Goal: Task Accomplishment & Management: Manage account settings

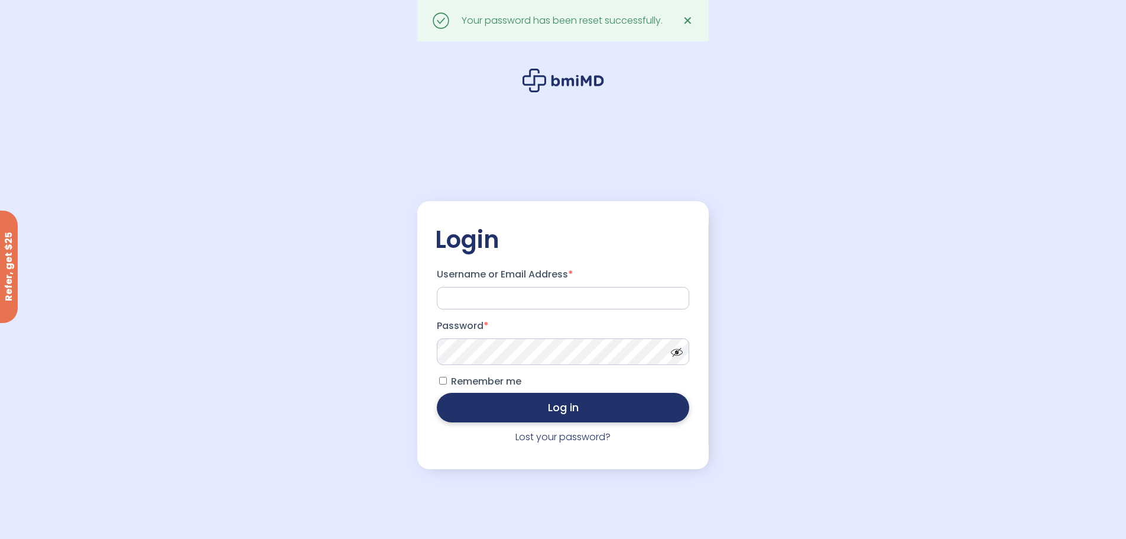
type input "**********"
click at [589, 403] on button "Log in" at bounding box center [563, 407] width 252 height 30
click at [474, 404] on button "Log in" at bounding box center [563, 407] width 252 height 30
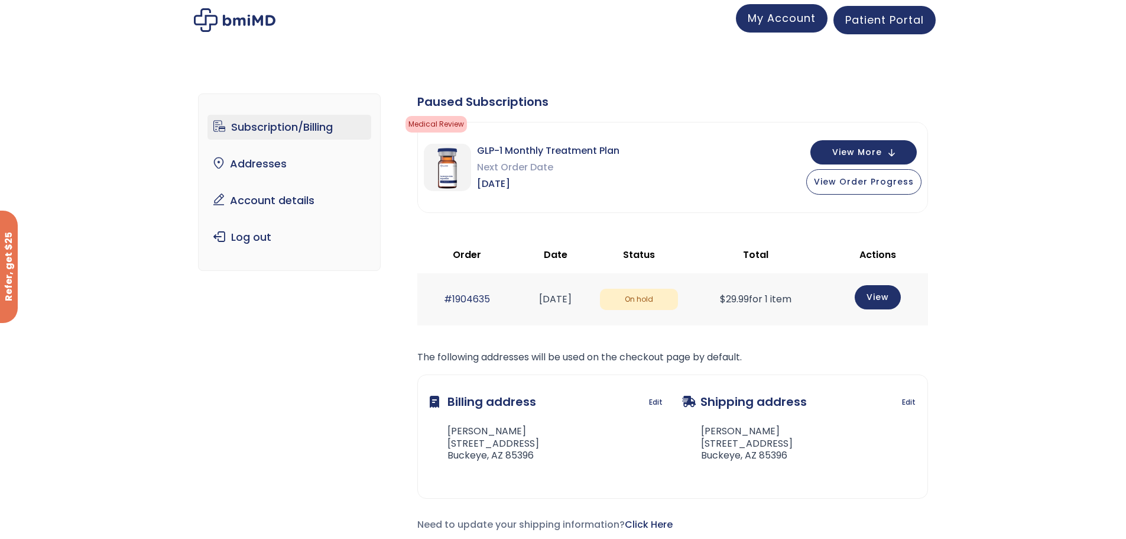
click at [803, 29] on link "My Account" at bounding box center [782, 18] width 92 height 28
click at [794, 27] on link "My Account" at bounding box center [782, 18] width 92 height 28
click at [901, 153] on button "View More" at bounding box center [863, 151] width 106 height 24
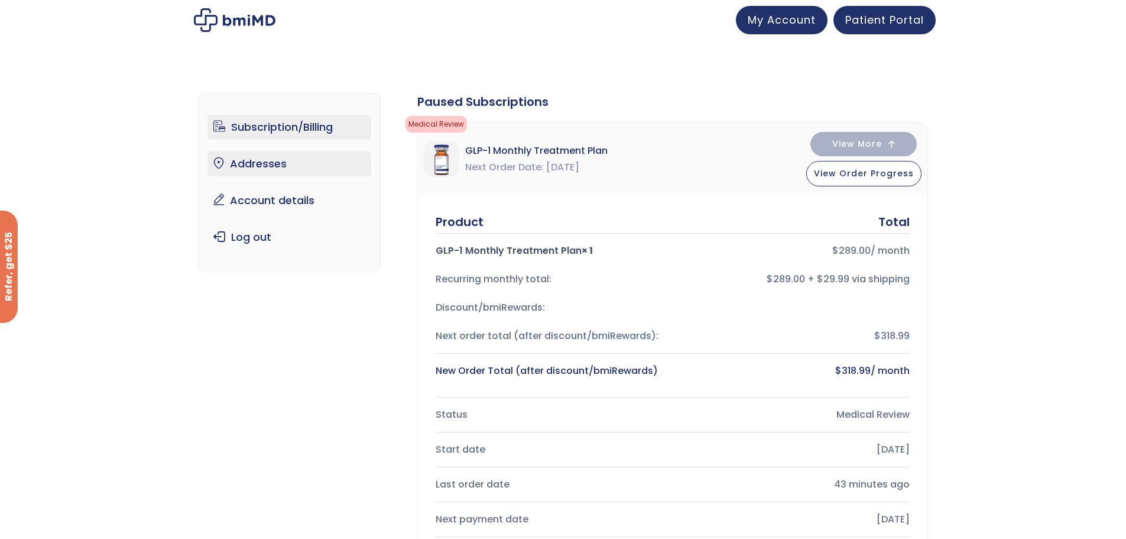
click at [265, 160] on link "Addresses" at bounding box center [289, 163] width 164 height 25
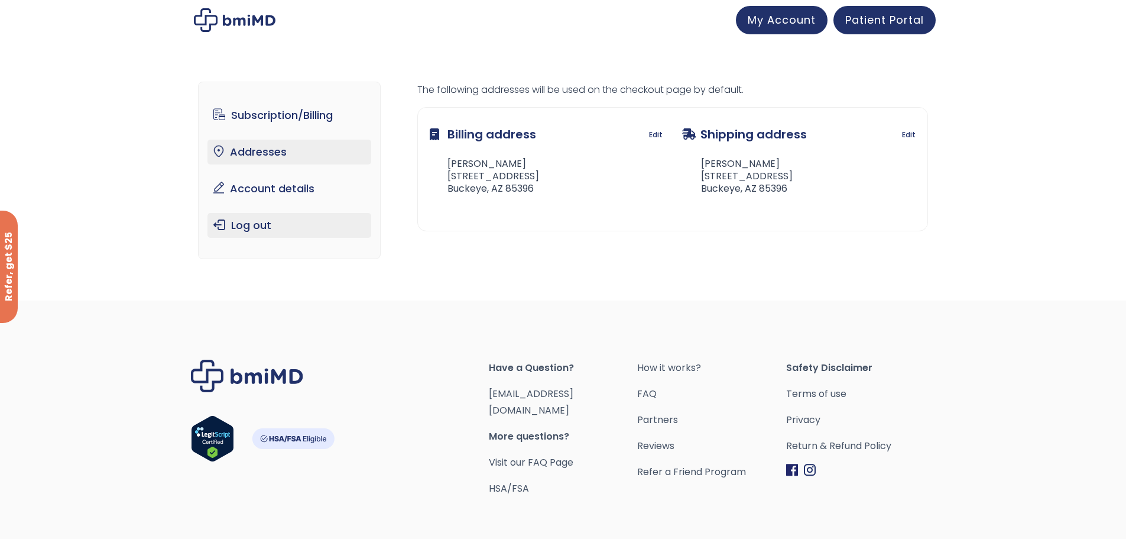
click at [250, 229] on link "Log out" at bounding box center [289, 225] width 164 height 25
